Goal: Task Accomplishment & Management: Manage account settings

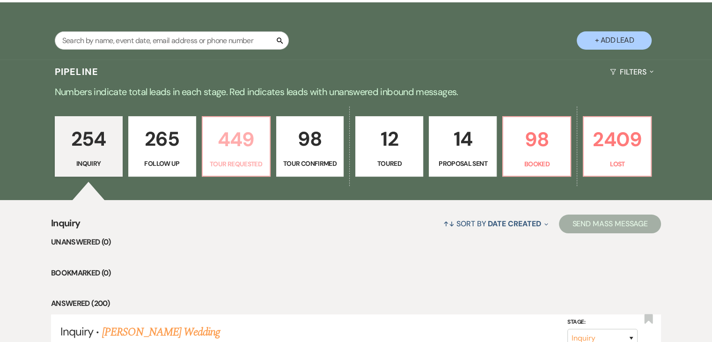
scroll to position [187, 0]
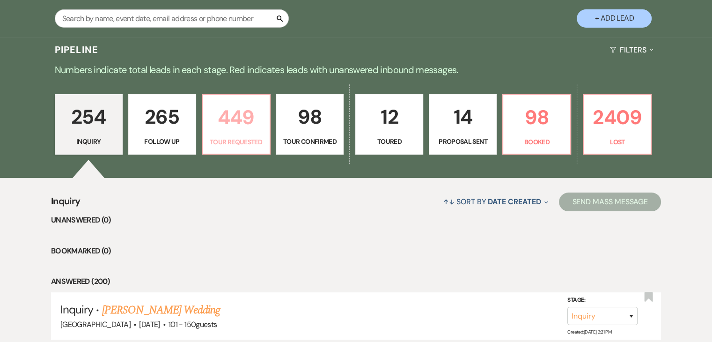
click at [223, 137] on p "Tour Requested" at bounding box center [236, 142] width 56 height 10
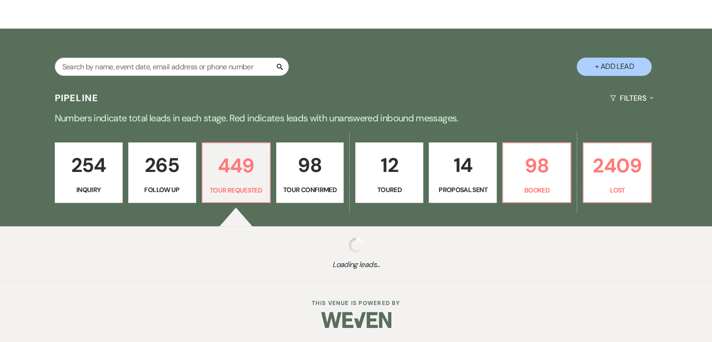
scroll to position [139, 0]
select select "2"
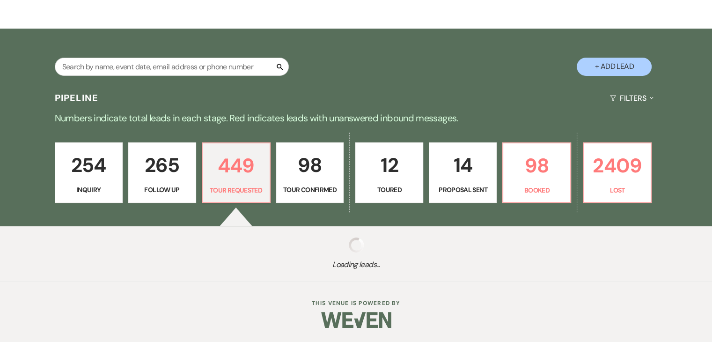
select select "2"
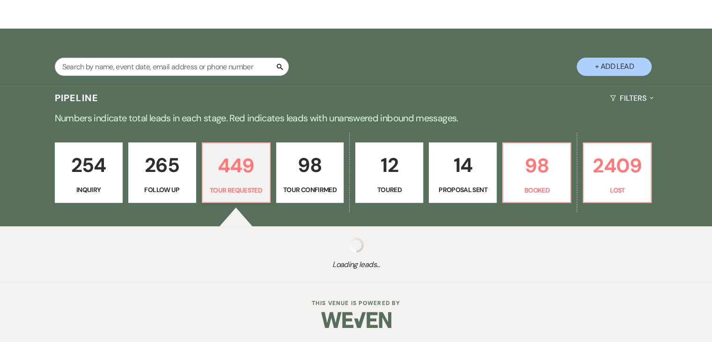
select select "2"
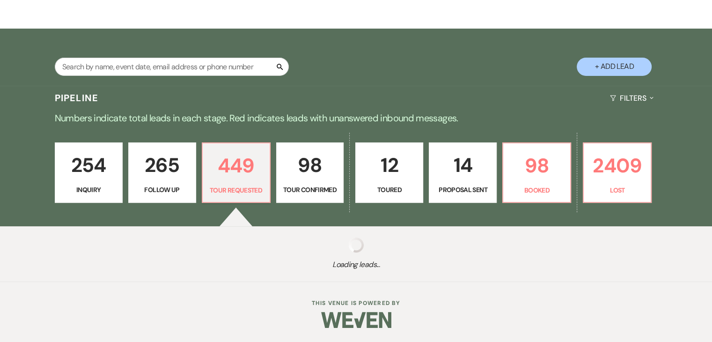
select select "2"
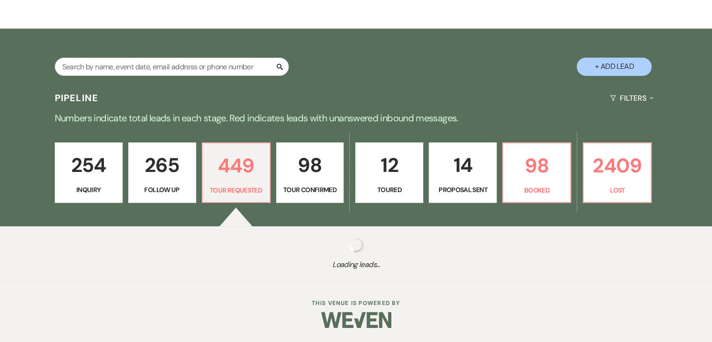
select select "2"
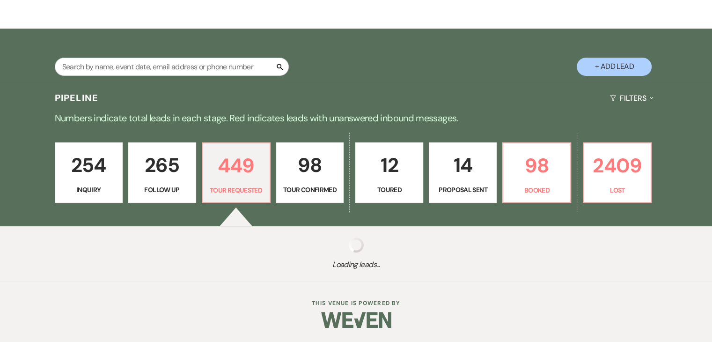
select select "2"
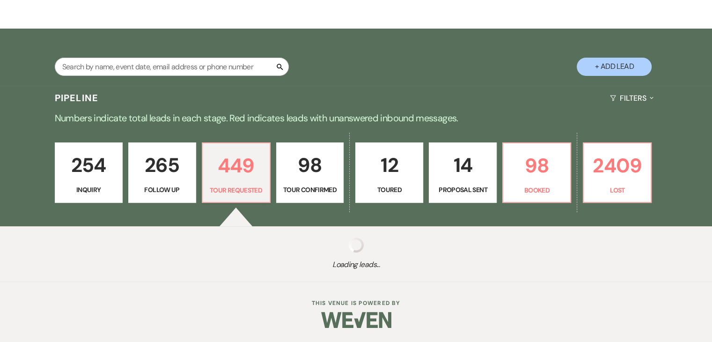
select select "2"
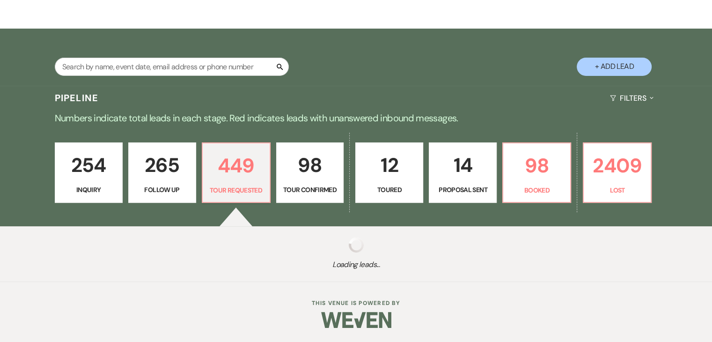
select select "2"
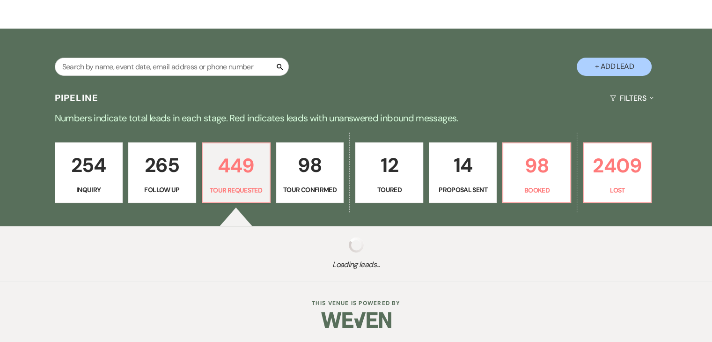
select select "2"
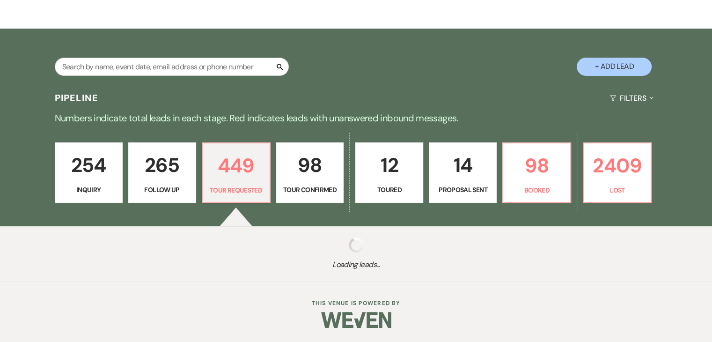
select select "2"
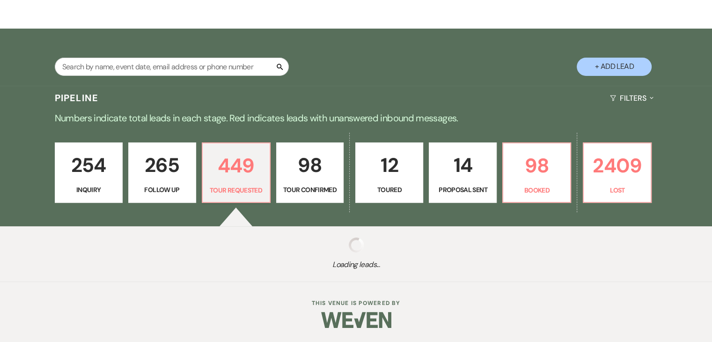
select select "2"
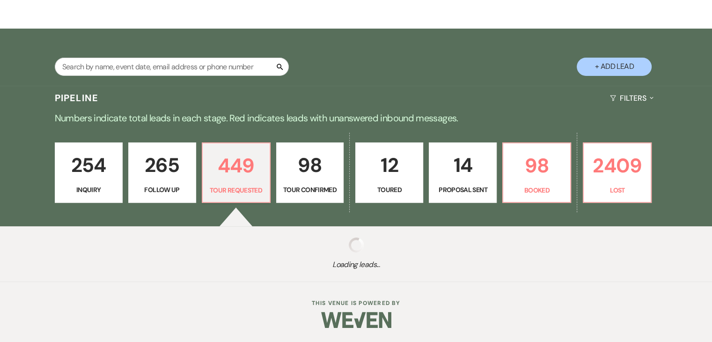
select select "2"
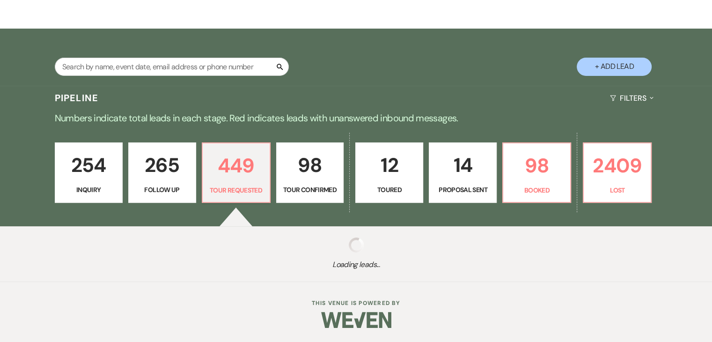
select select "2"
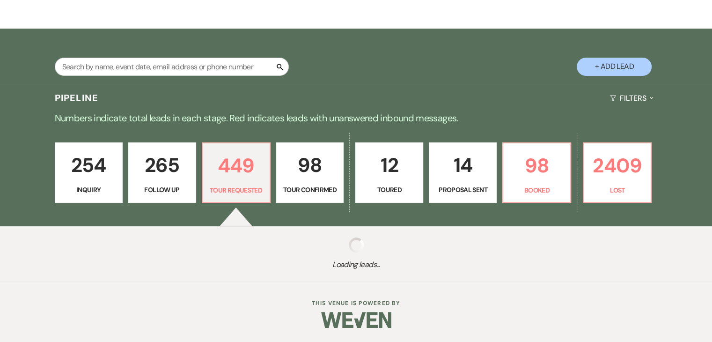
select select "2"
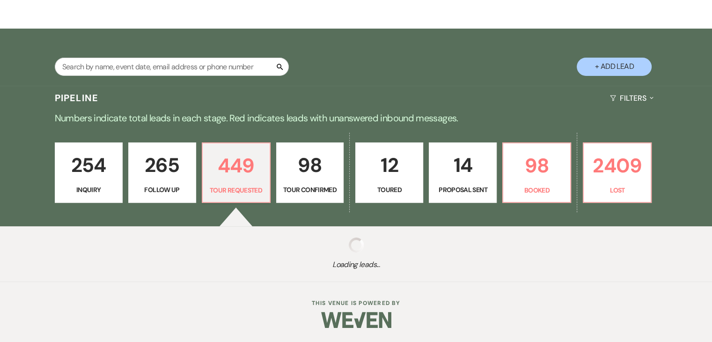
select select "2"
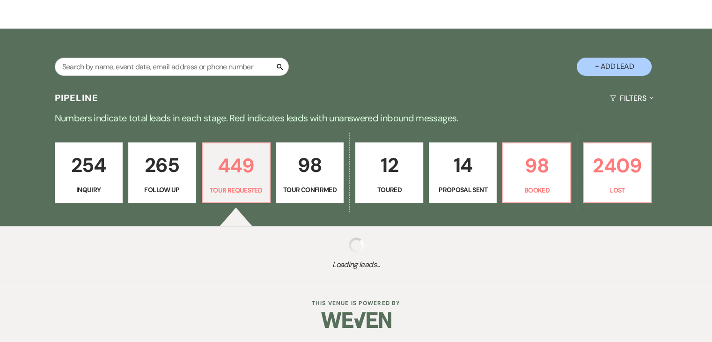
select select "2"
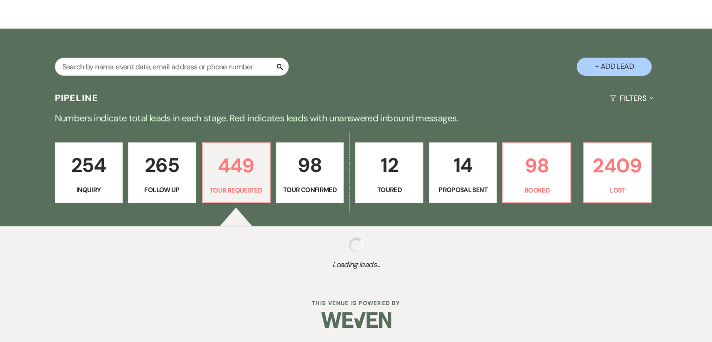
select select "2"
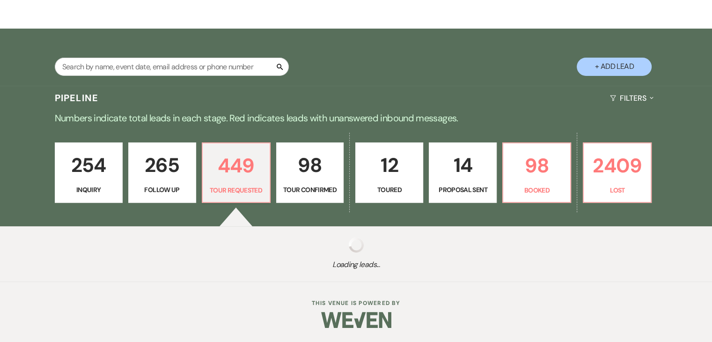
select select "2"
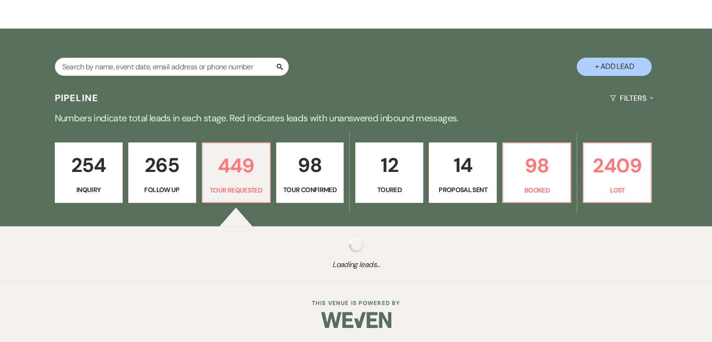
select select "2"
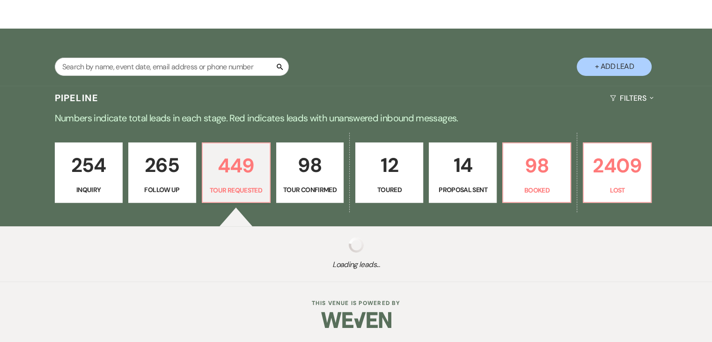
select select "2"
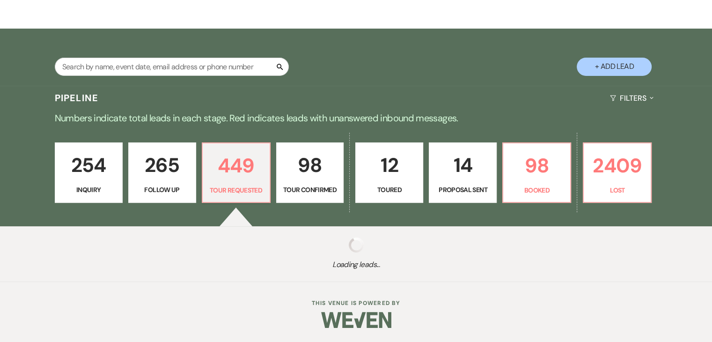
select select "2"
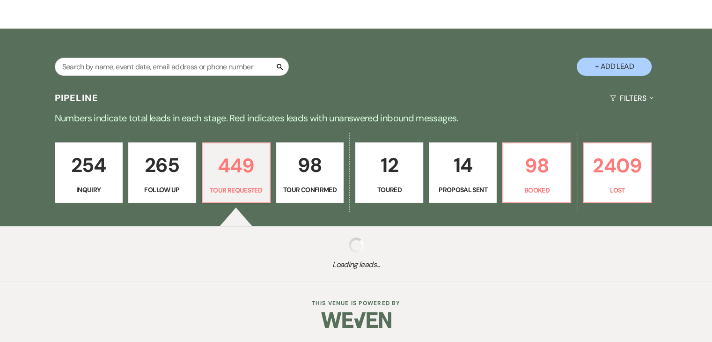
select select "2"
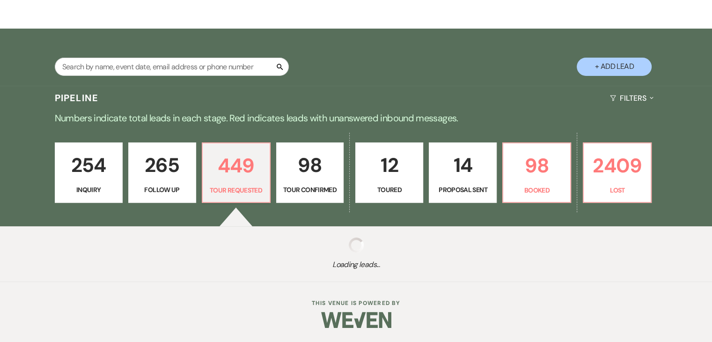
select select "2"
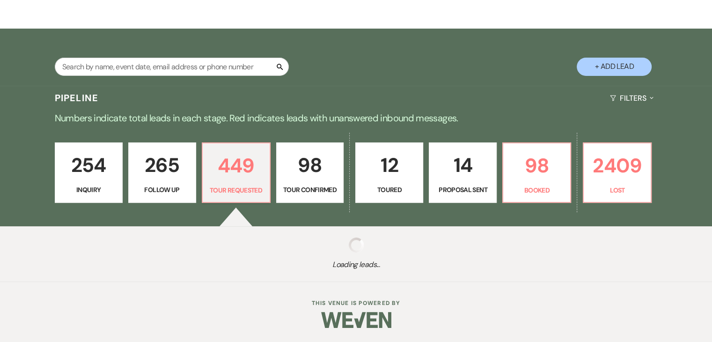
select select "2"
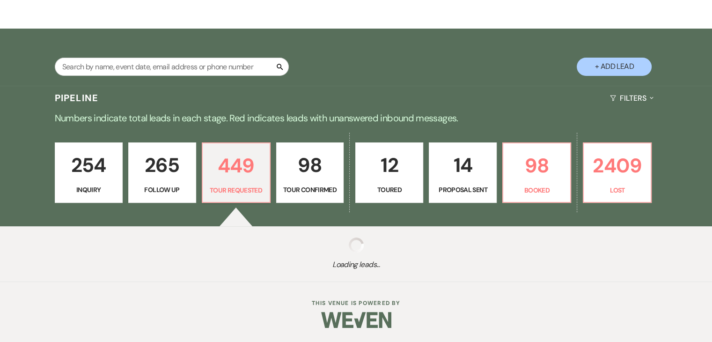
select select "2"
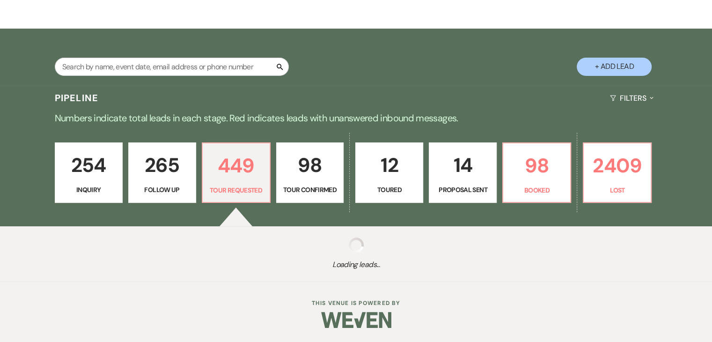
select select "2"
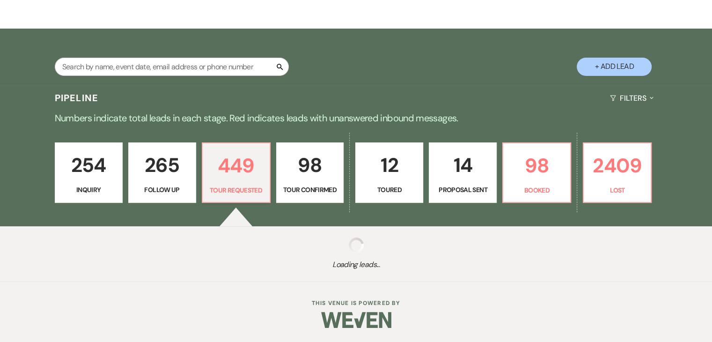
select select "2"
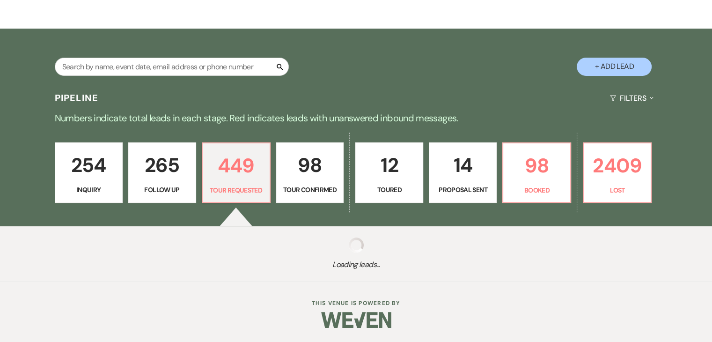
select select "2"
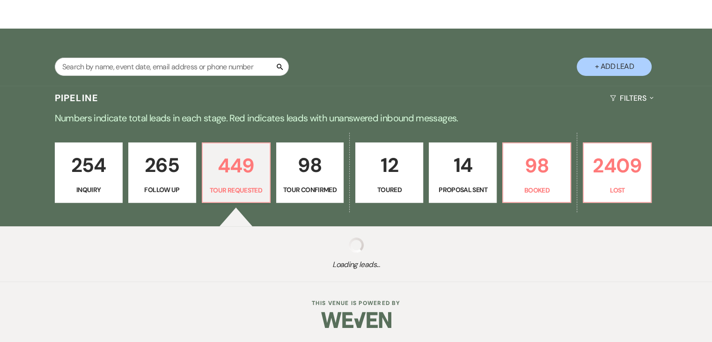
select select "2"
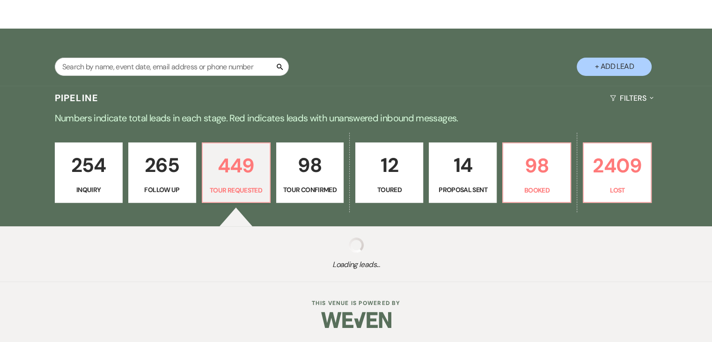
select select "2"
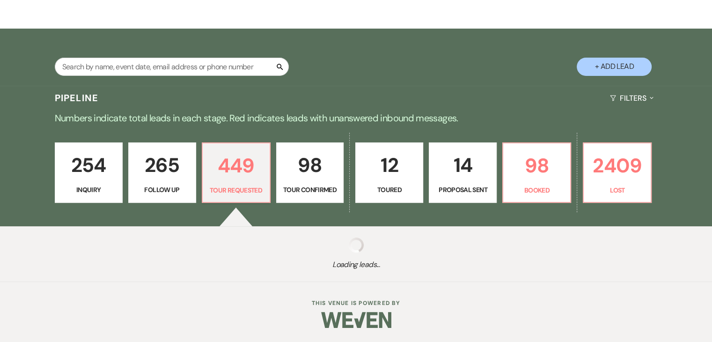
select select "2"
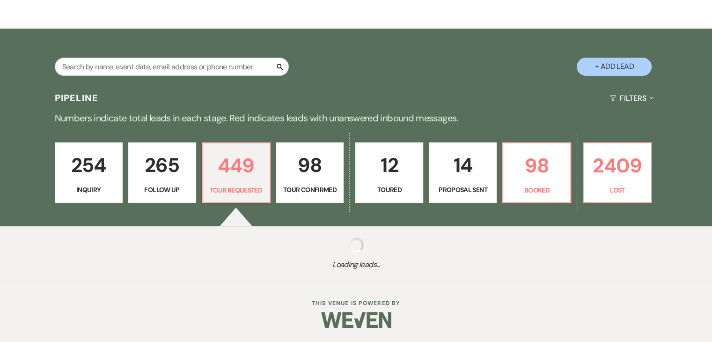
select select "2"
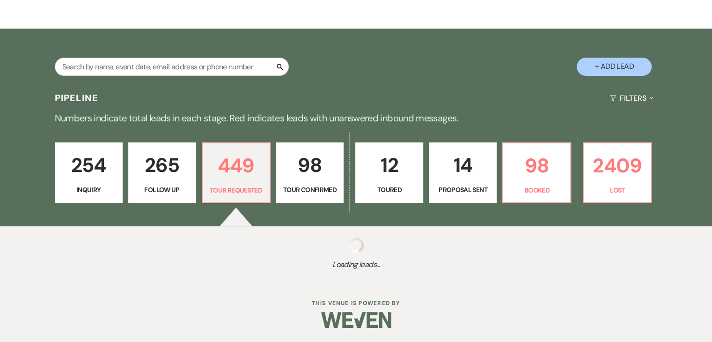
select select "2"
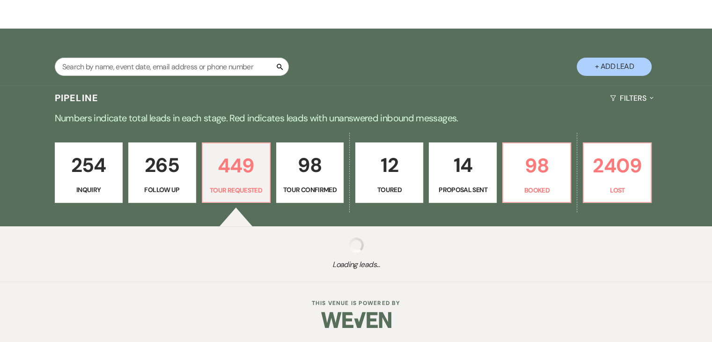
select select "2"
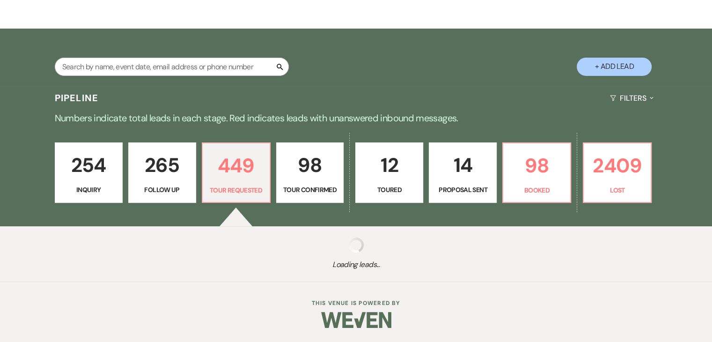
select select "2"
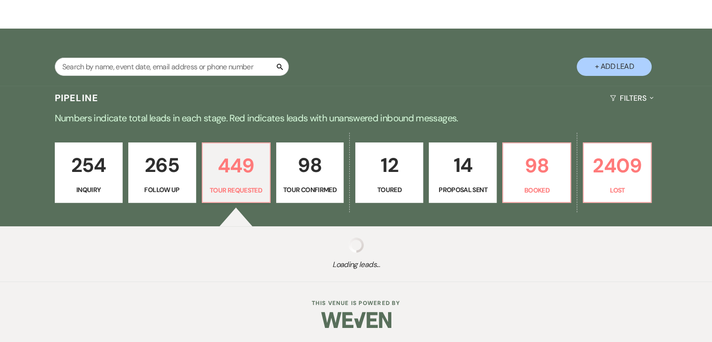
select select "2"
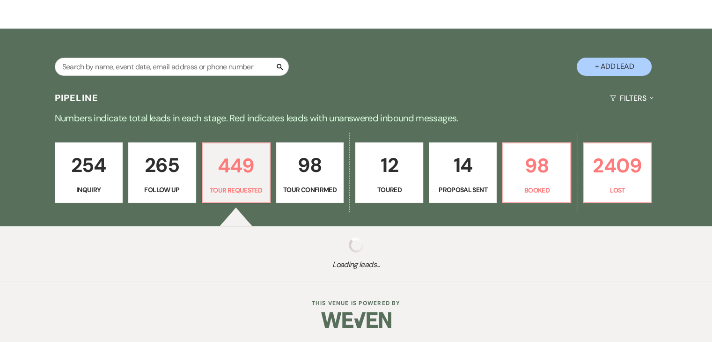
select select "2"
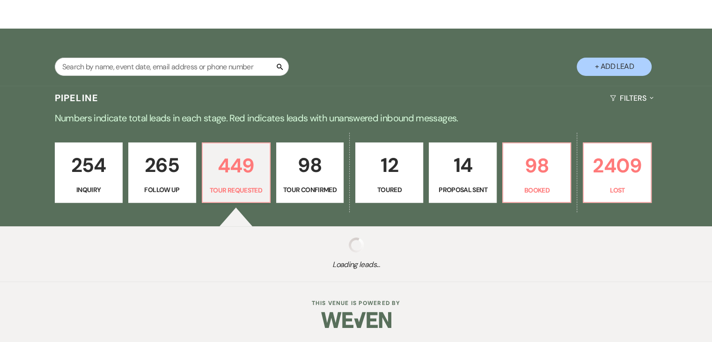
select select "2"
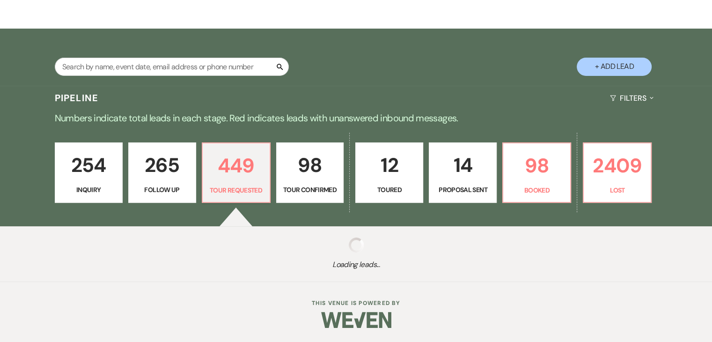
select select "2"
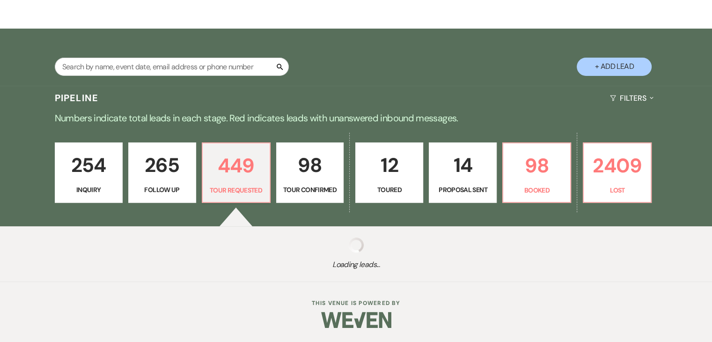
select select "2"
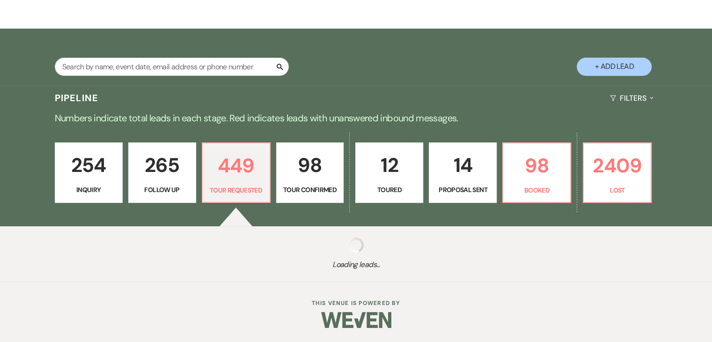
select select "2"
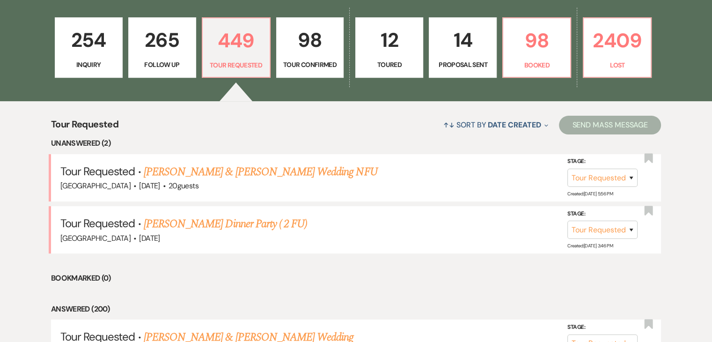
scroll to position [281, 0]
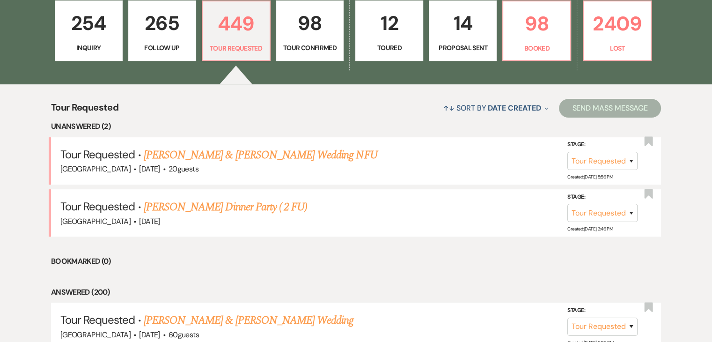
click at [167, 29] on p "265" at bounding box center [162, 22] width 56 height 31
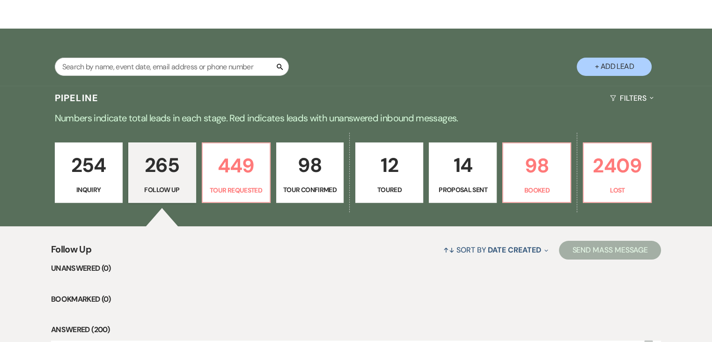
scroll to position [281, 0]
